Goal: Information Seeking & Learning: Learn about a topic

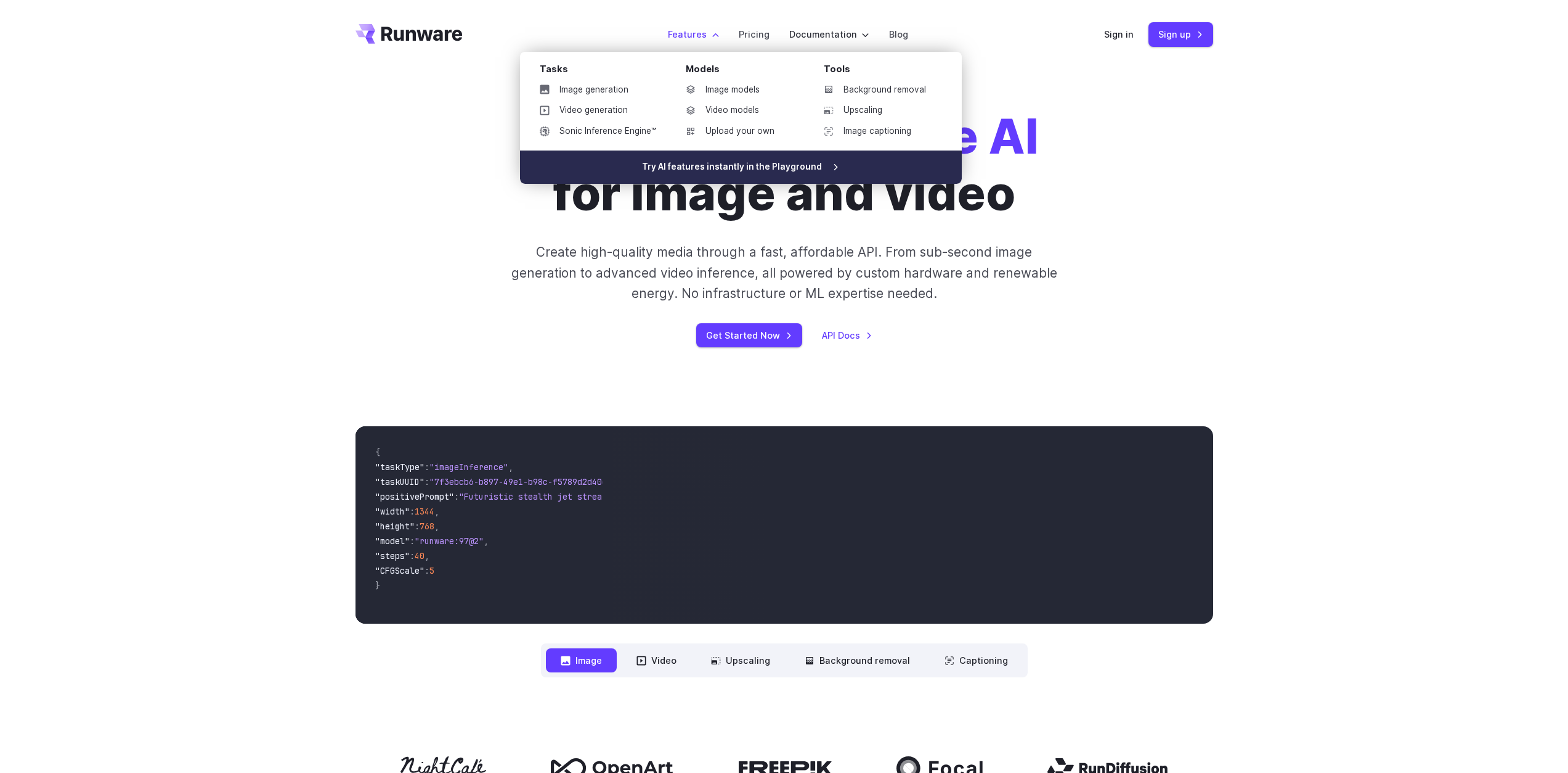
click at [689, 163] on link "Try AI features instantly in the Playground" at bounding box center [741, 167] width 442 height 34
